Goal: Task Accomplishment & Management: Complete application form

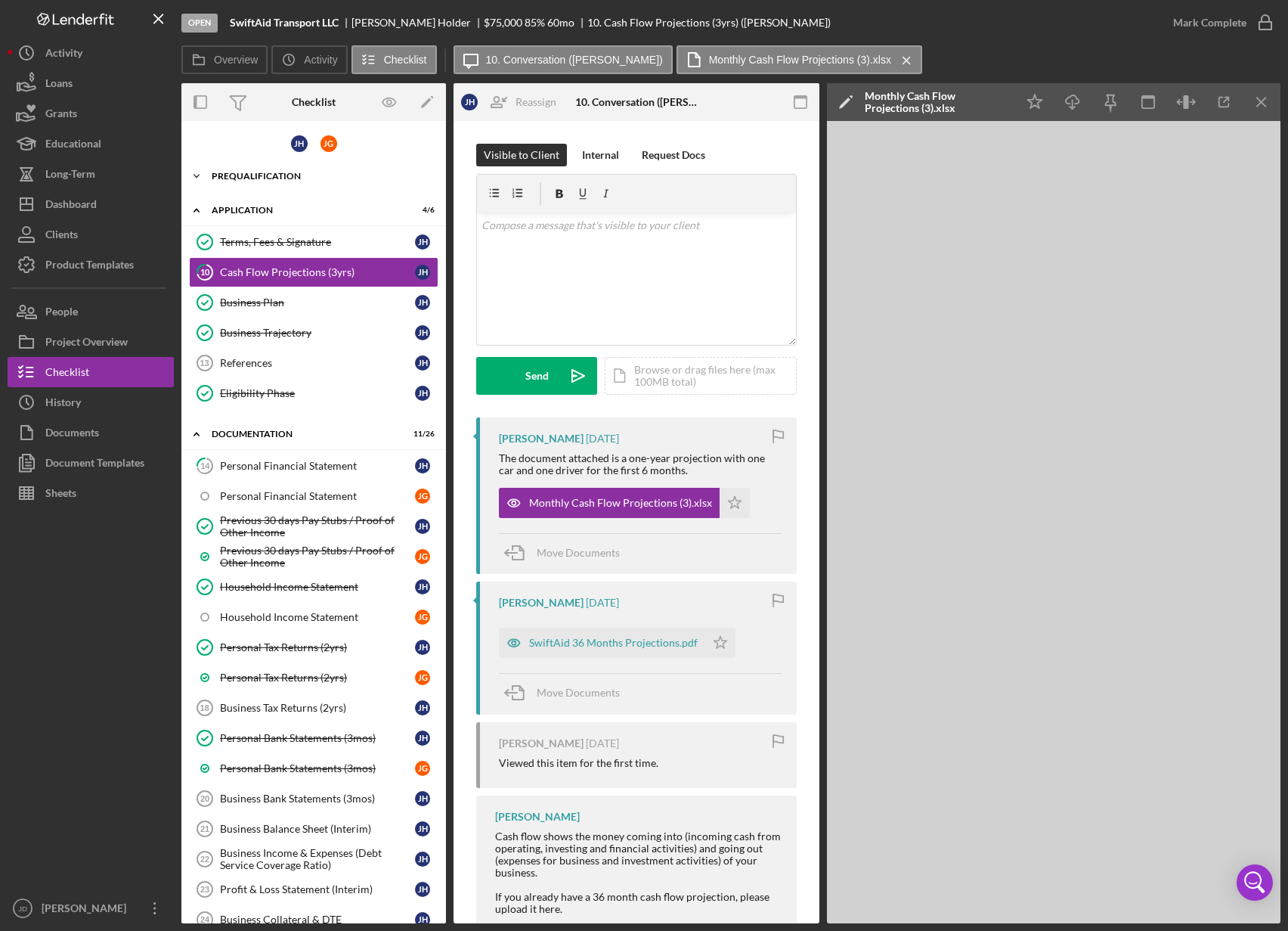
click at [204, 177] on icon "Icon/Expander" at bounding box center [196, 176] width 30 height 30
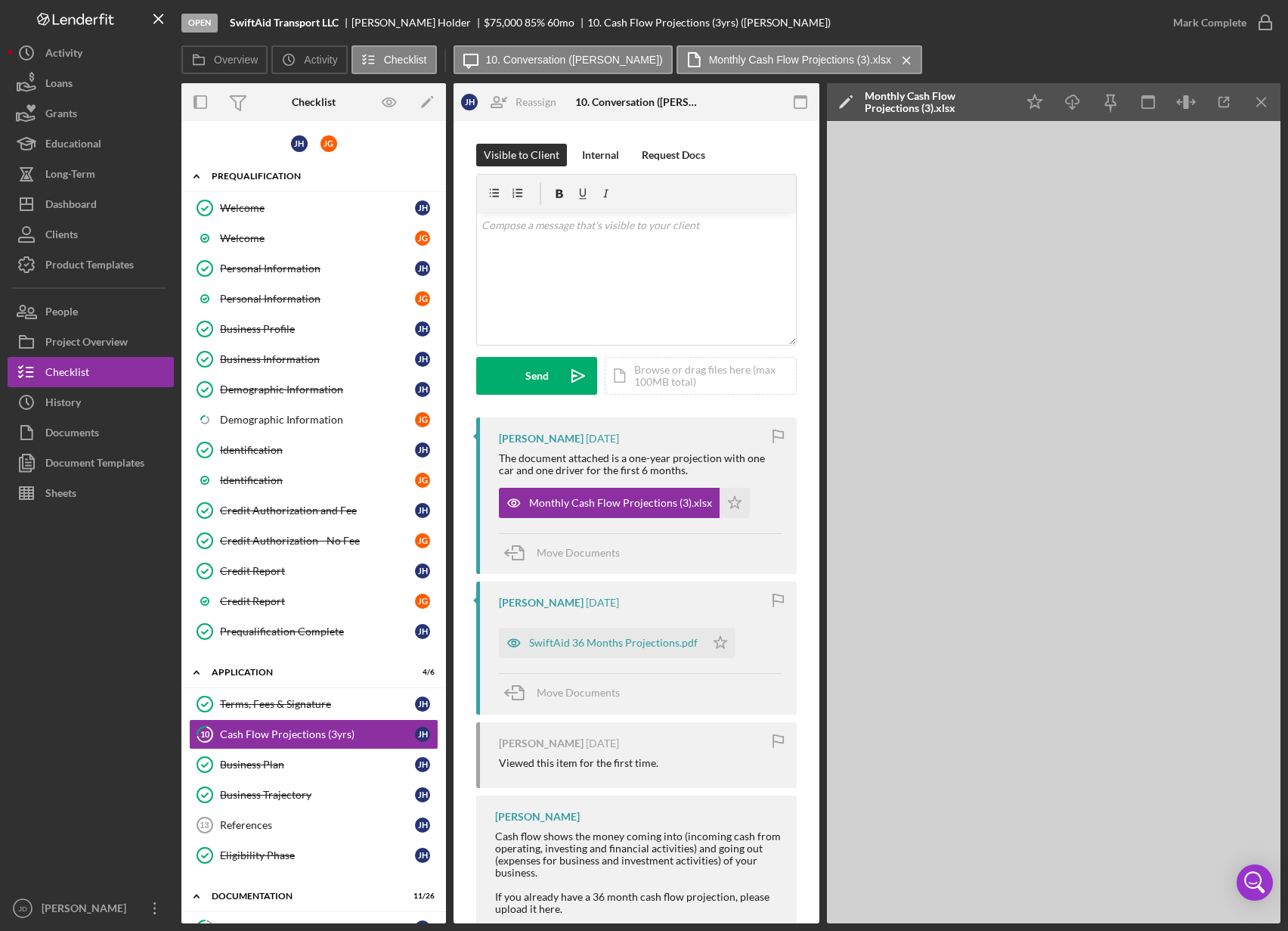
click at [199, 173] on icon "Icon/Expander" at bounding box center [196, 176] width 30 height 30
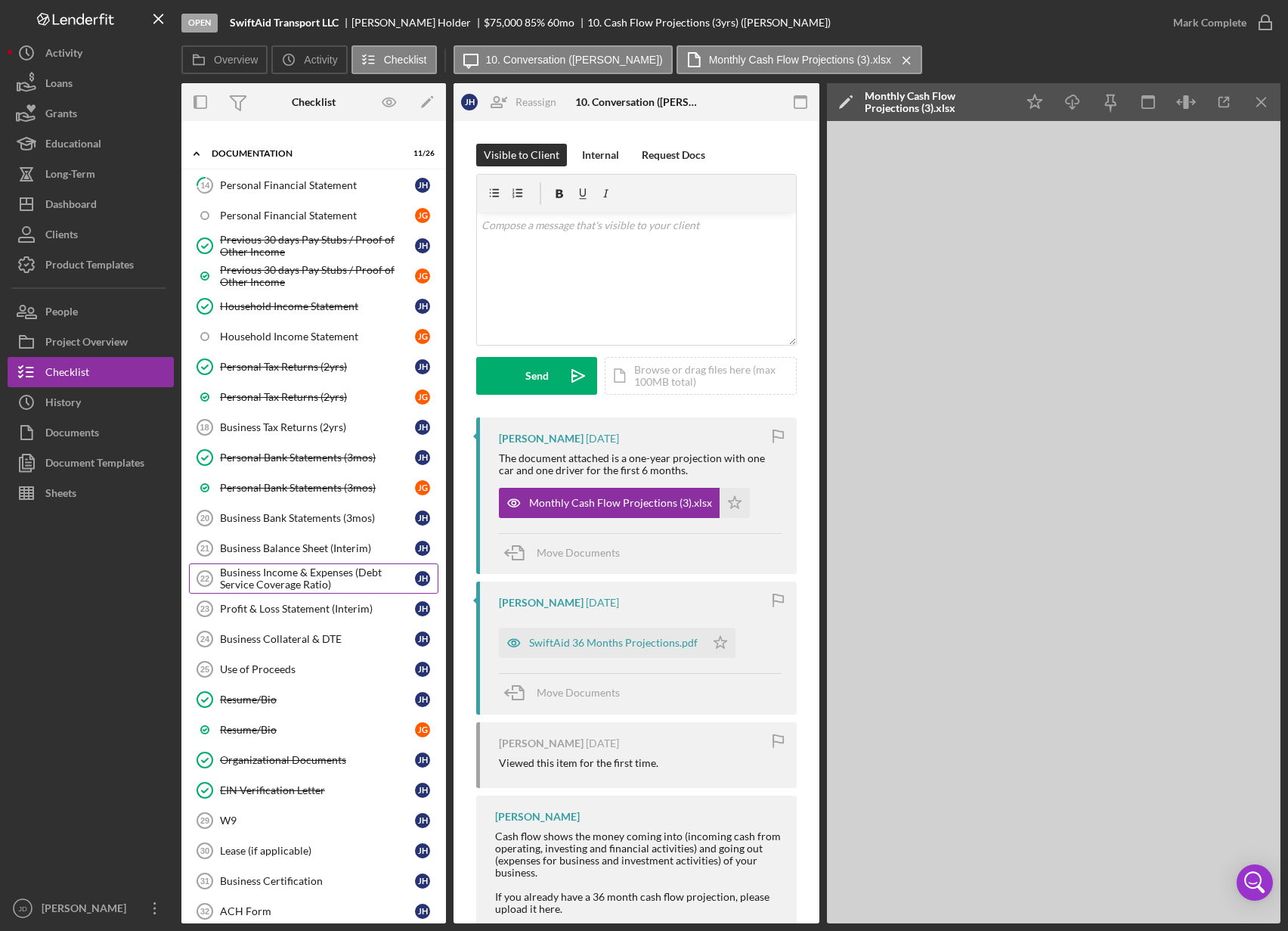
scroll to position [311, 0]
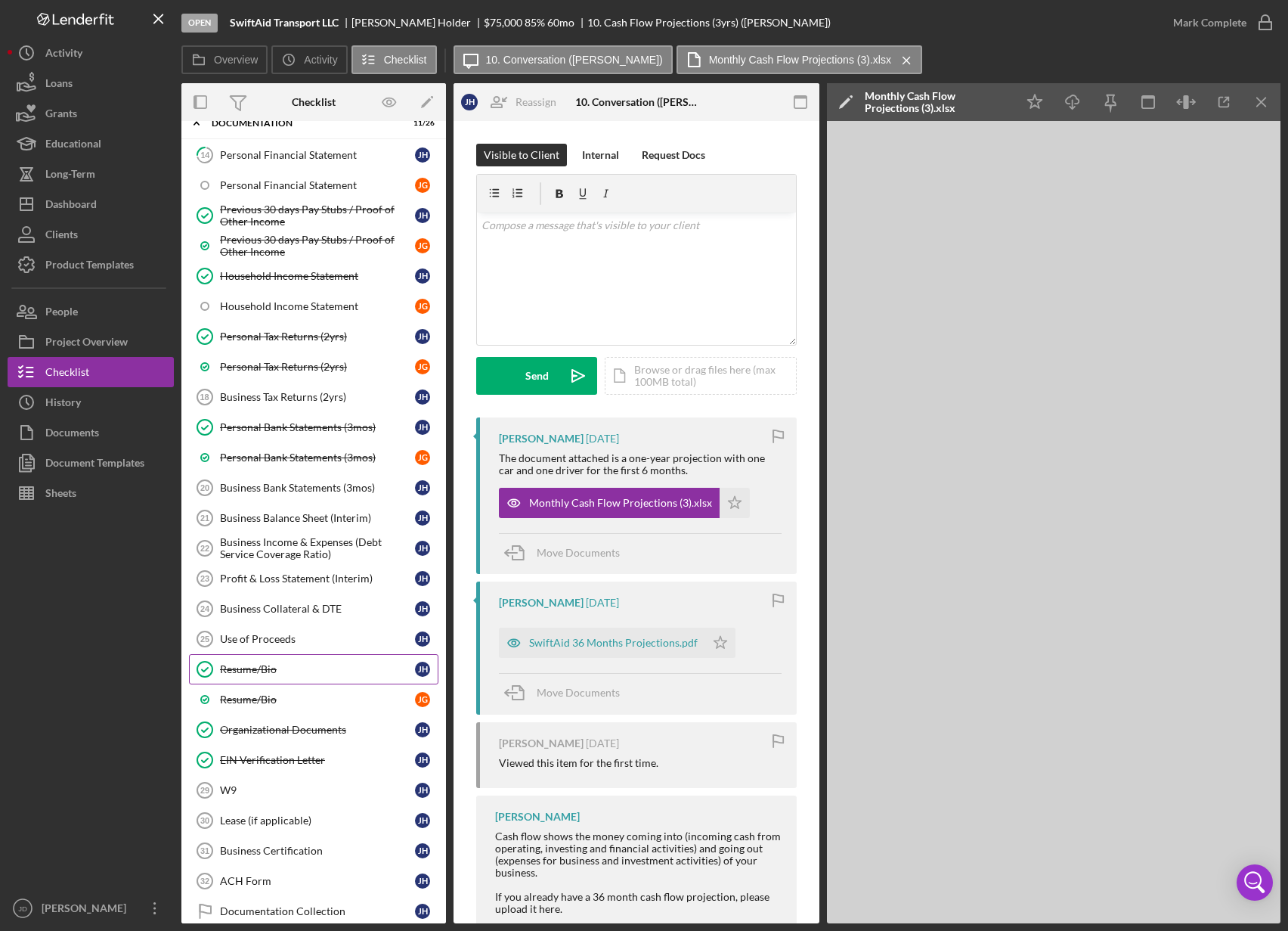
click at [261, 671] on div "Resume/Bio" at bounding box center [317, 670] width 195 height 12
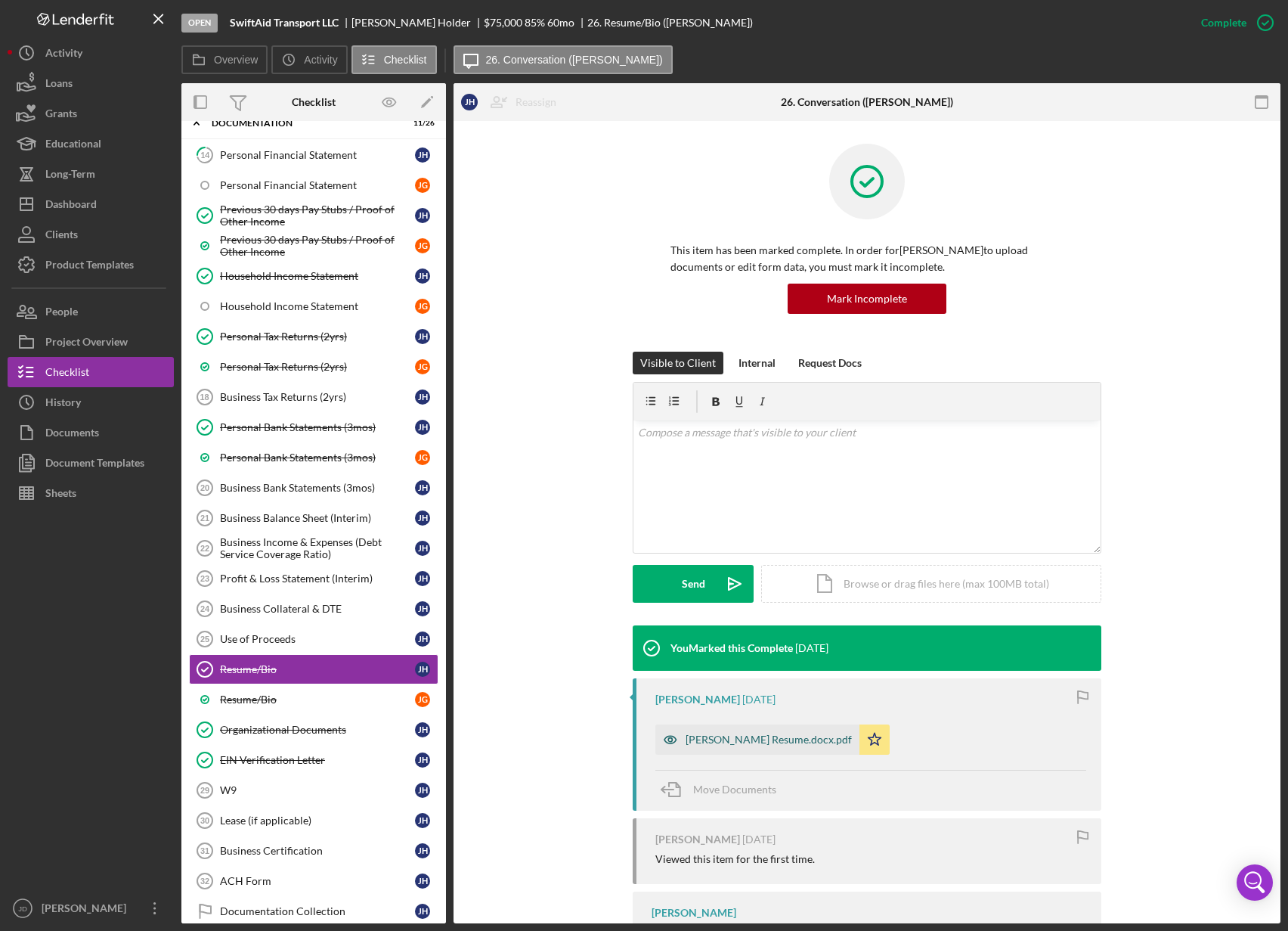
click at [740, 744] on div "Jamel Holder Resume.docx.pdf" at bounding box center [769, 740] width 167 height 12
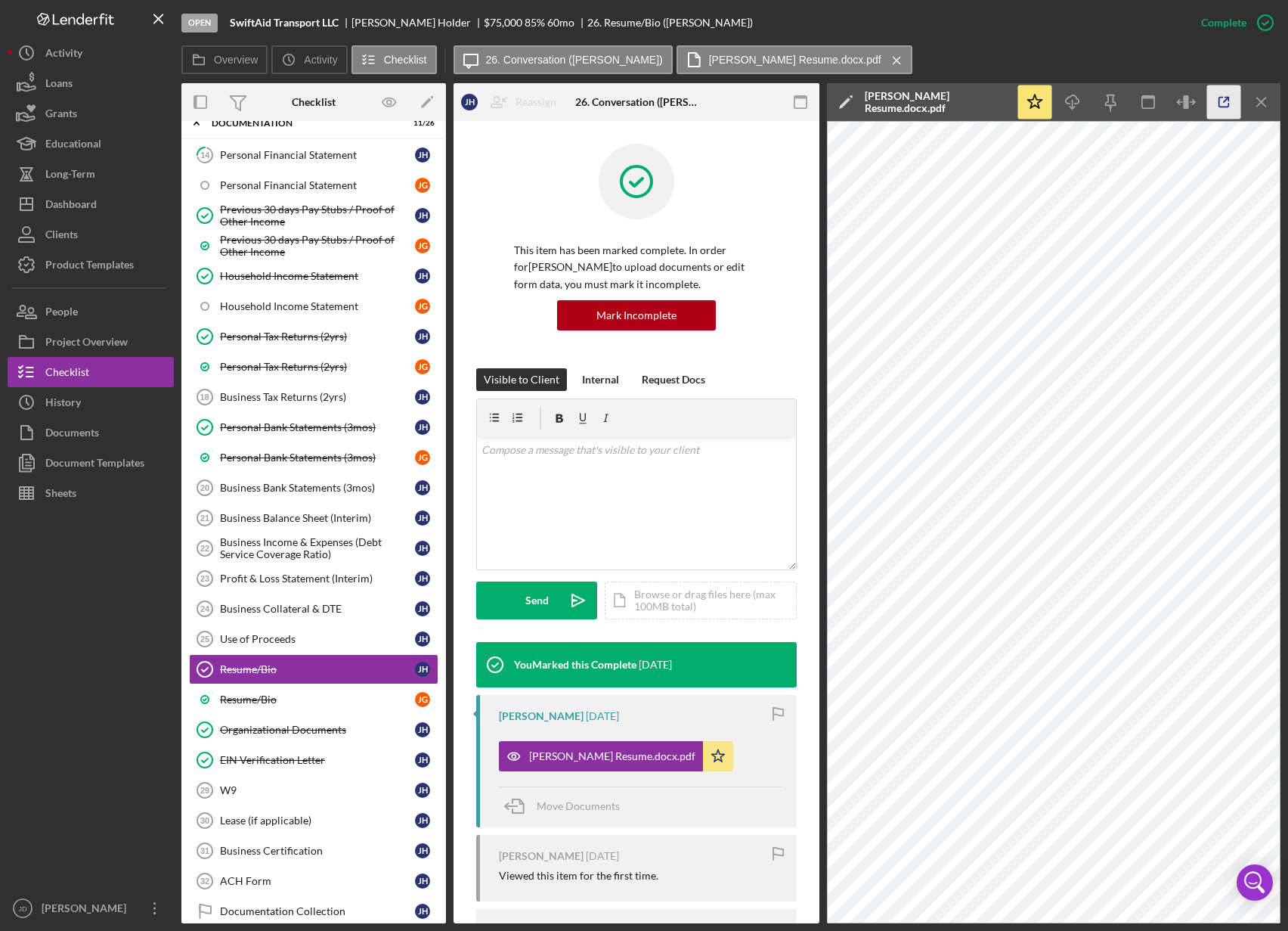
click at [1229, 106] on icon "button" at bounding box center [1224, 103] width 34 height 34
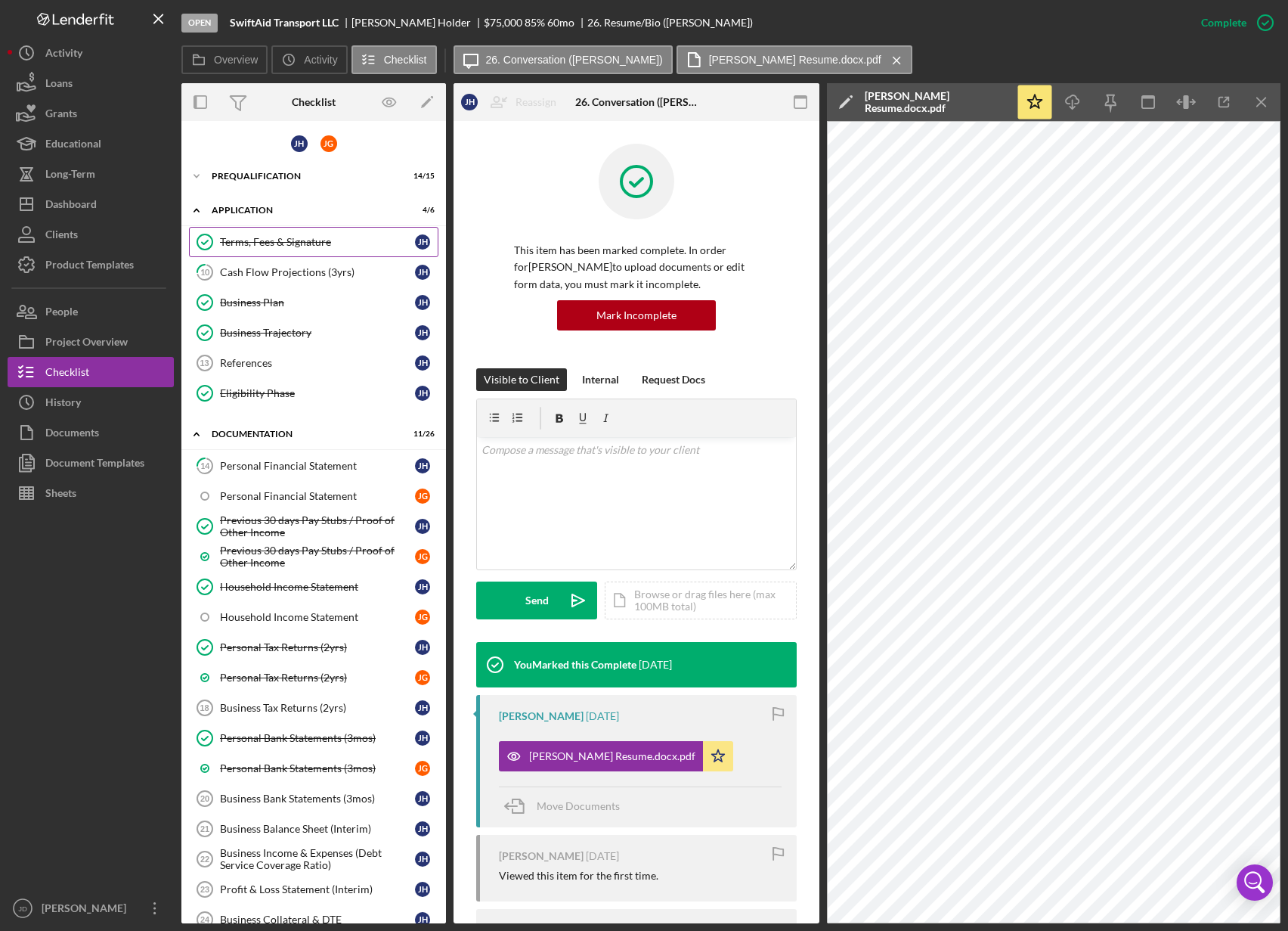
click at [278, 245] on div "Terms, Fees & Signature" at bounding box center [317, 242] width 195 height 12
